Goal: Find specific page/section: Find specific page/section

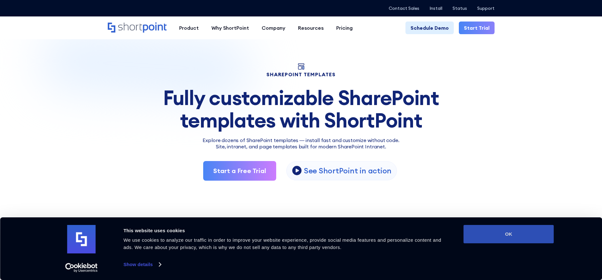
click at [538, 230] on button "OK" at bounding box center [509, 234] width 90 height 18
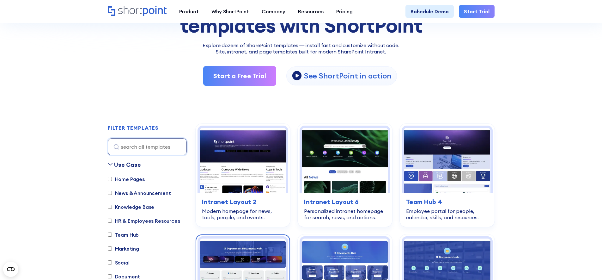
scroll to position [190, 0]
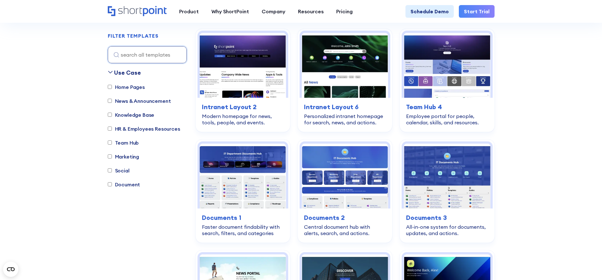
click at [108, 88] on input "Home Pages" at bounding box center [110, 87] width 4 height 4
checkbox input "true"
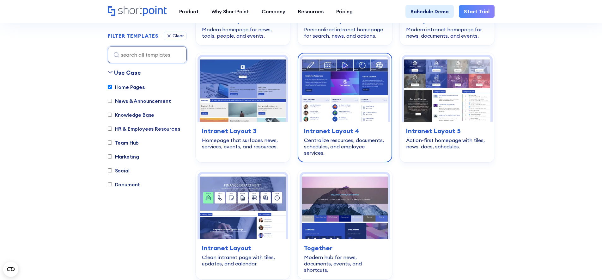
scroll to position [345, 0]
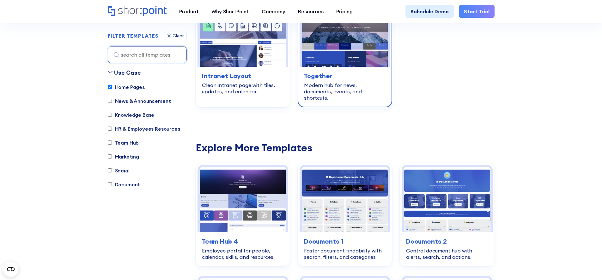
click at [364, 67] on img at bounding box center [345, 34] width 86 height 65
